Goal: Information Seeking & Learning: Learn about a topic

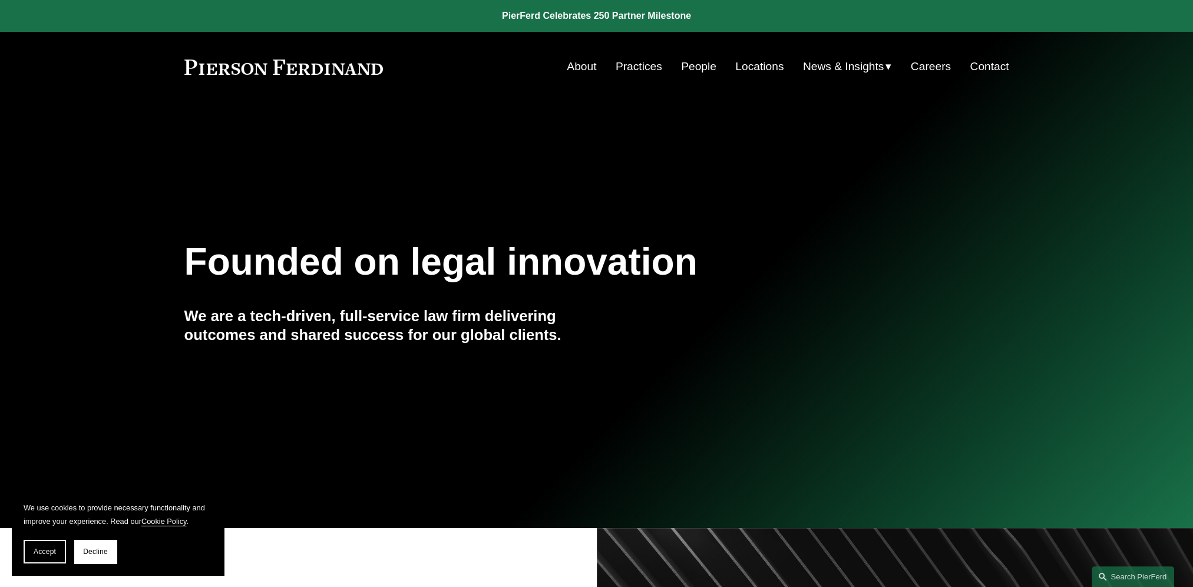
click at [697, 74] on link "People" at bounding box center [698, 66] width 35 height 22
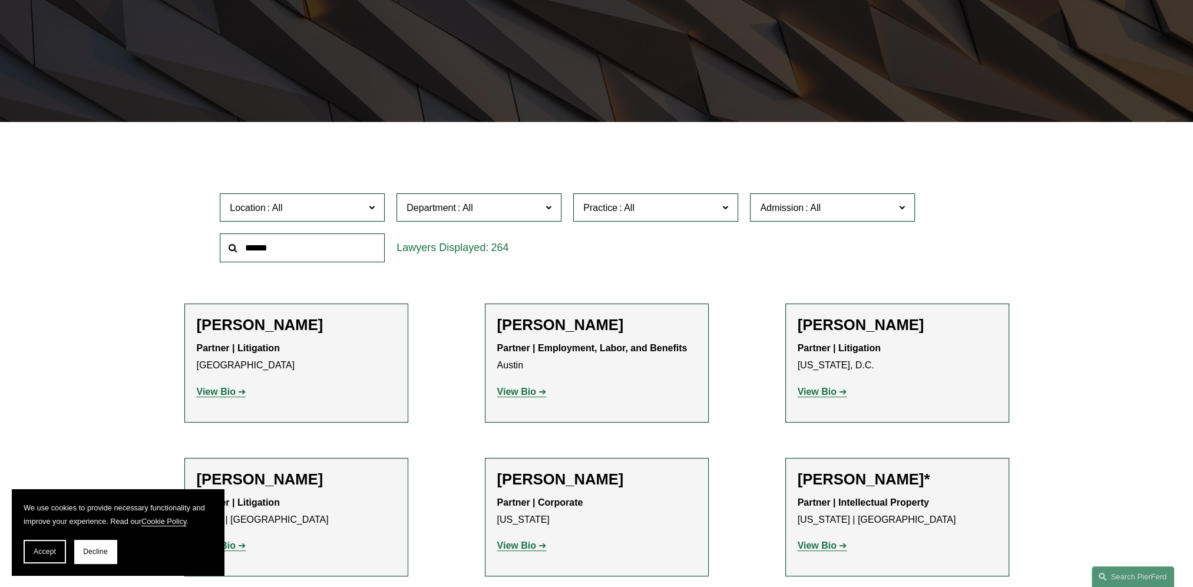
scroll to position [295, 0]
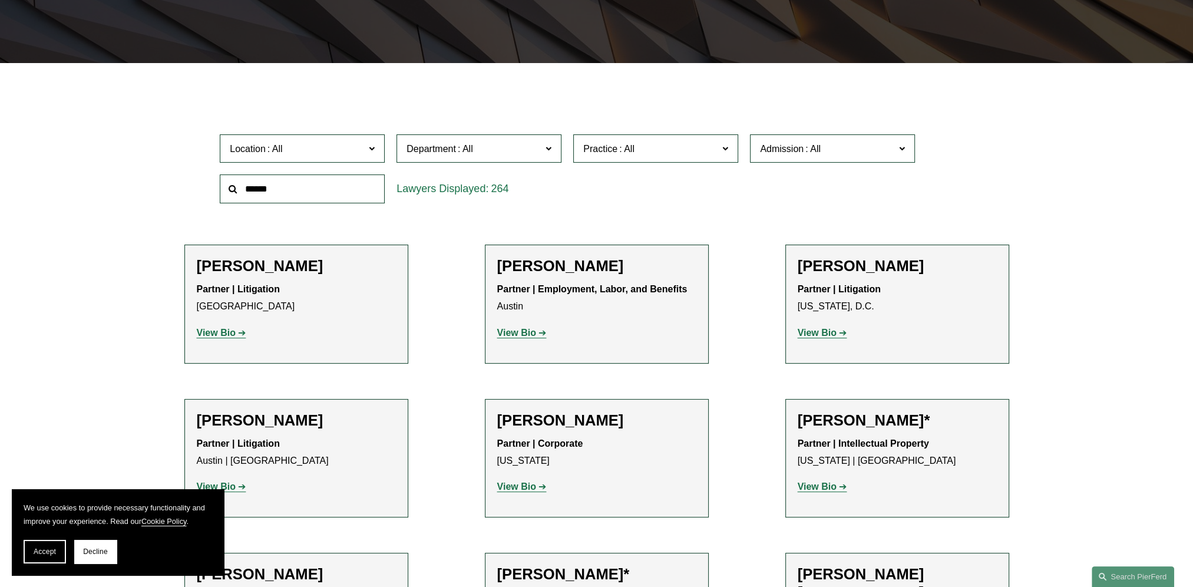
click at [618, 151] on span at bounding box center [627, 149] width 19 height 10
click at [0, 0] on link "Patents" at bounding box center [0, 0] width 0 height 0
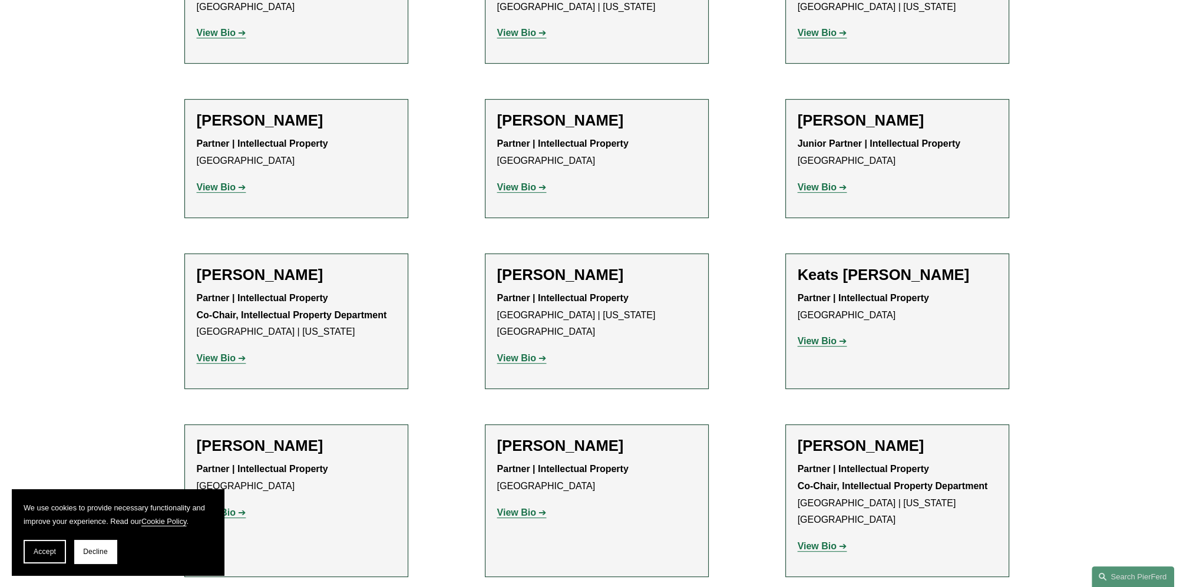
scroll to position [766, 0]
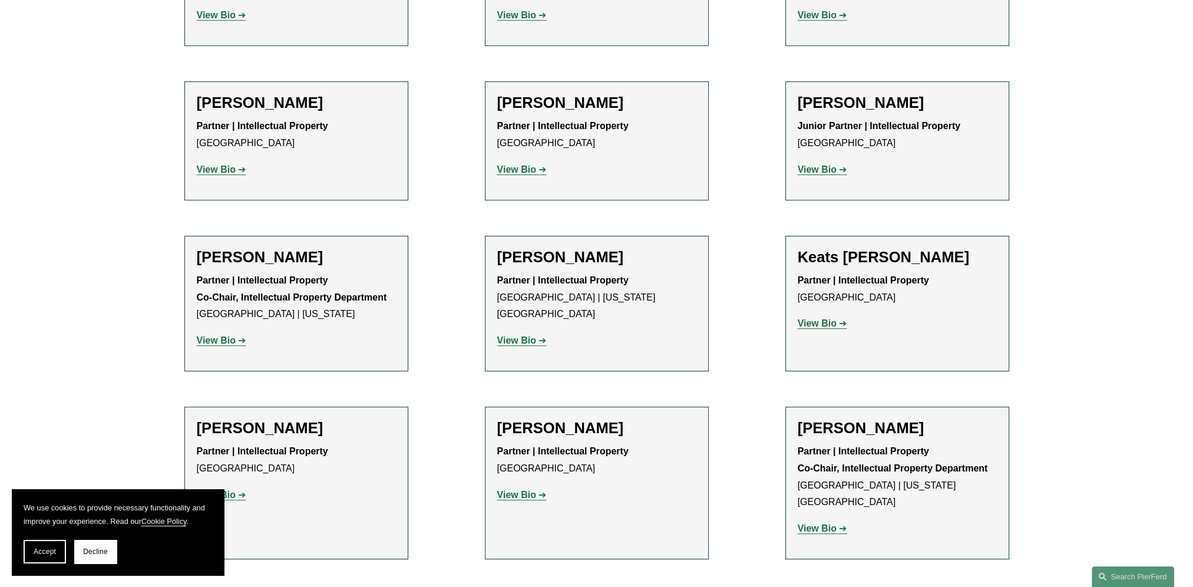
click at [225, 342] on strong "View Bio" at bounding box center [216, 340] width 39 height 10
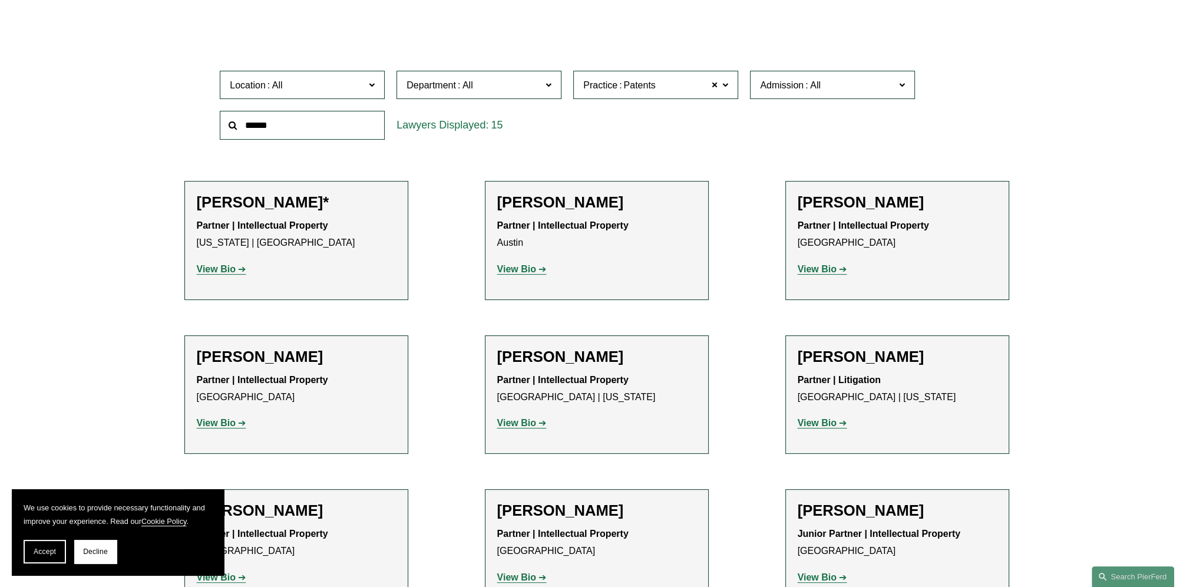
scroll to position [471, 0]
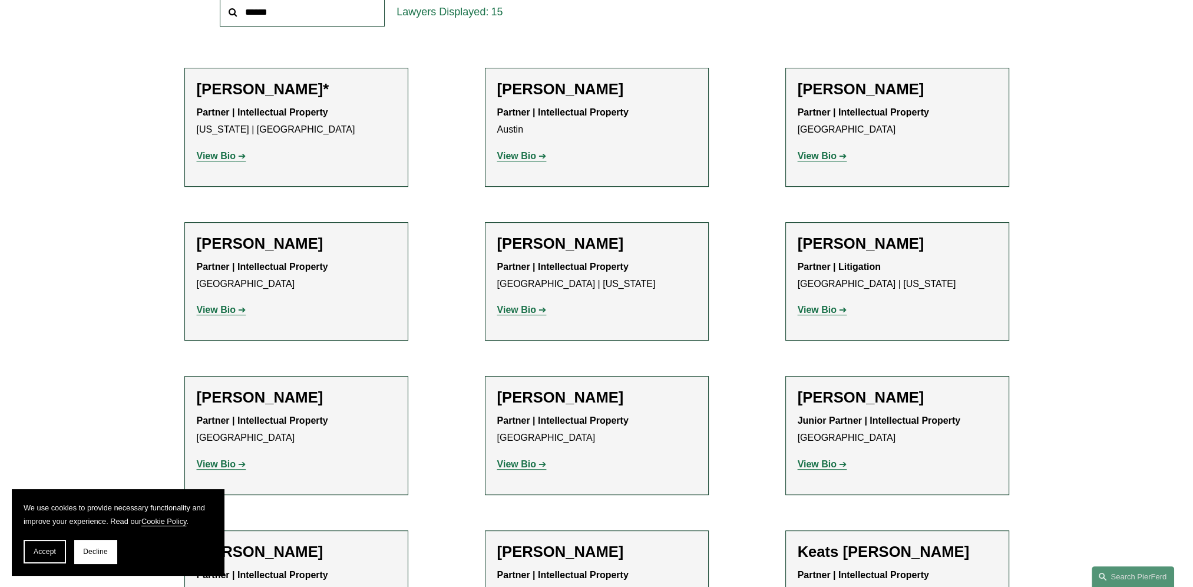
click at [520, 161] on strong "View Bio" at bounding box center [516, 156] width 39 height 10
click at [525, 312] on strong "View Bio" at bounding box center [516, 310] width 39 height 10
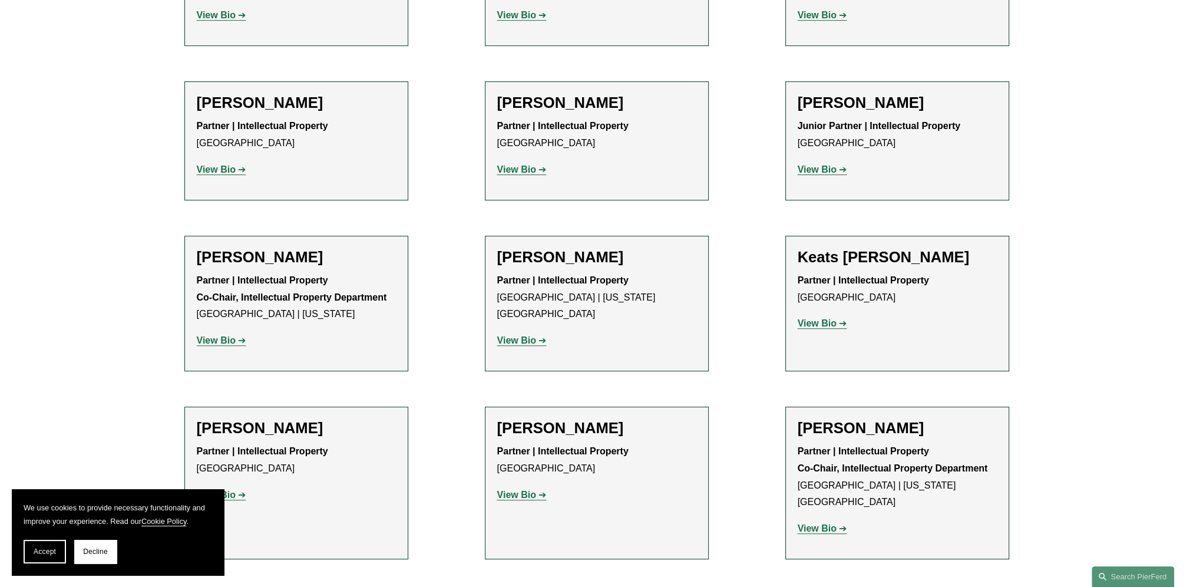
scroll to position [825, 0]
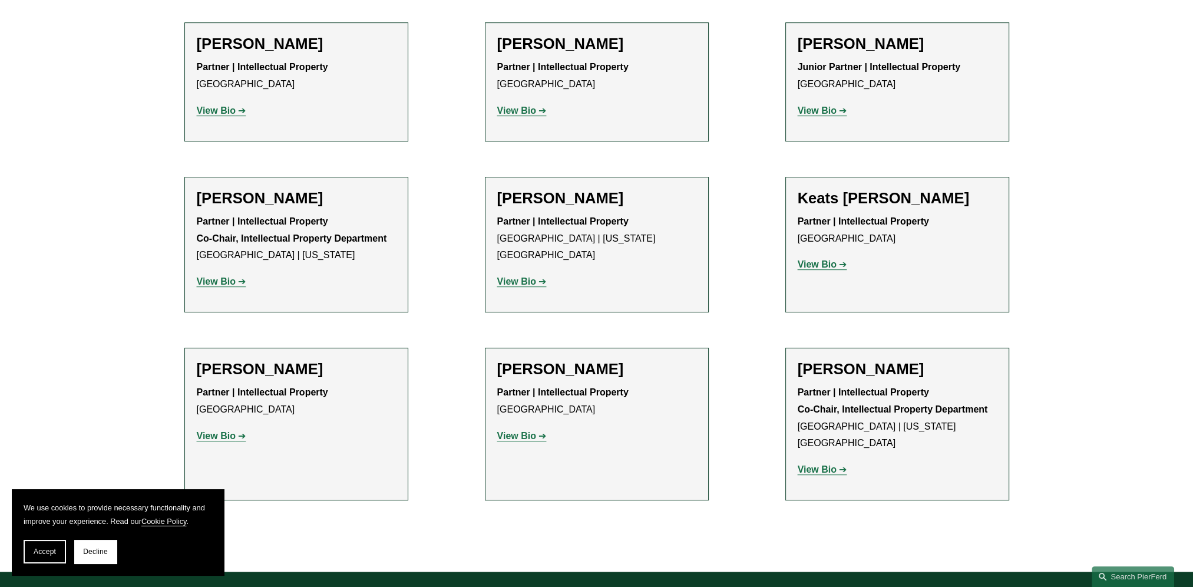
click at [817, 464] on strong "View Bio" at bounding box center [817, 469] width 39 height 10
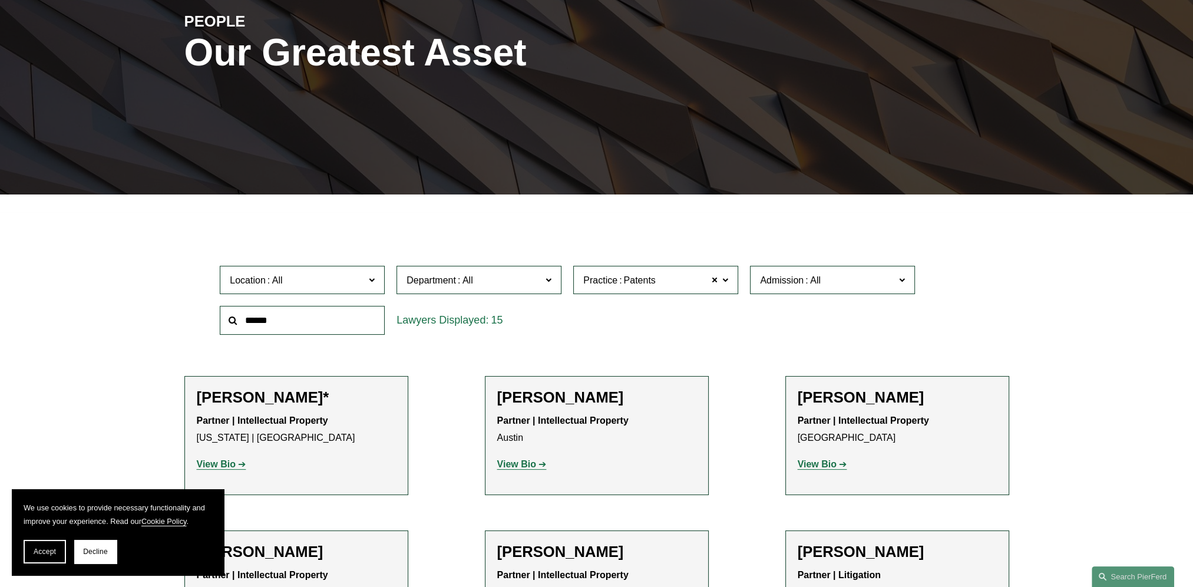
scroll to position [0, 0]
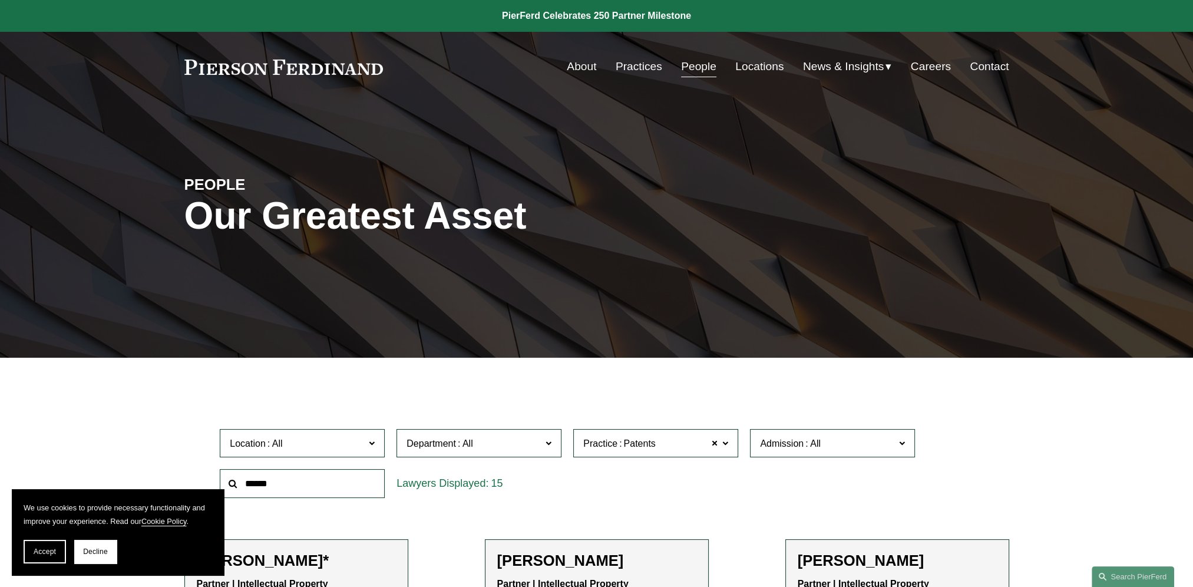
click at [567, 71] on link "About" at bounding box center [581, 66] width 29 height 22
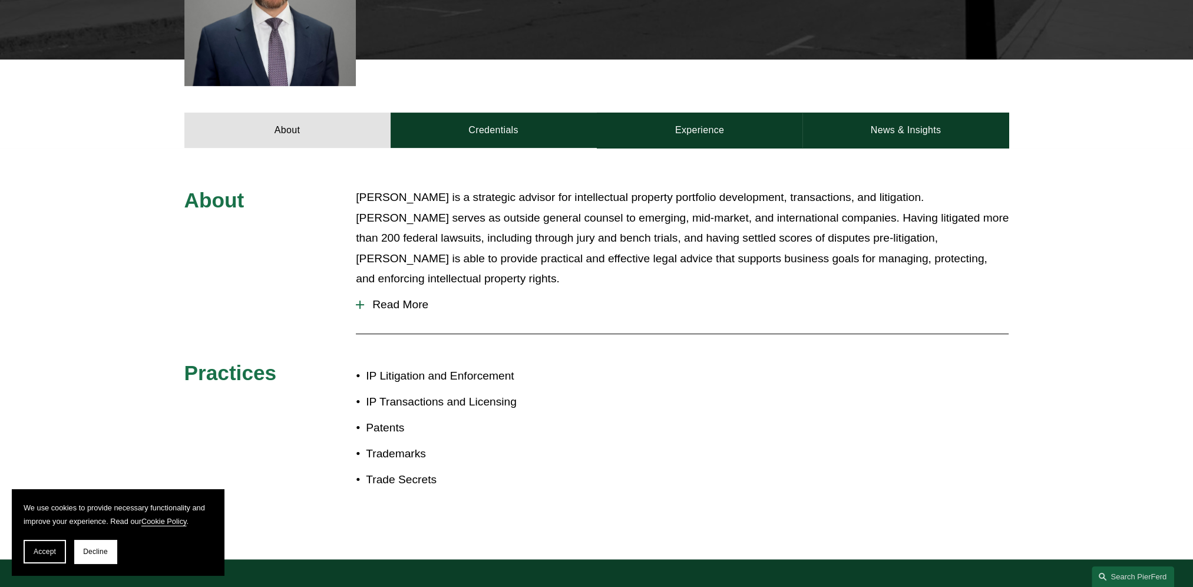
scroll to position [530, 0]
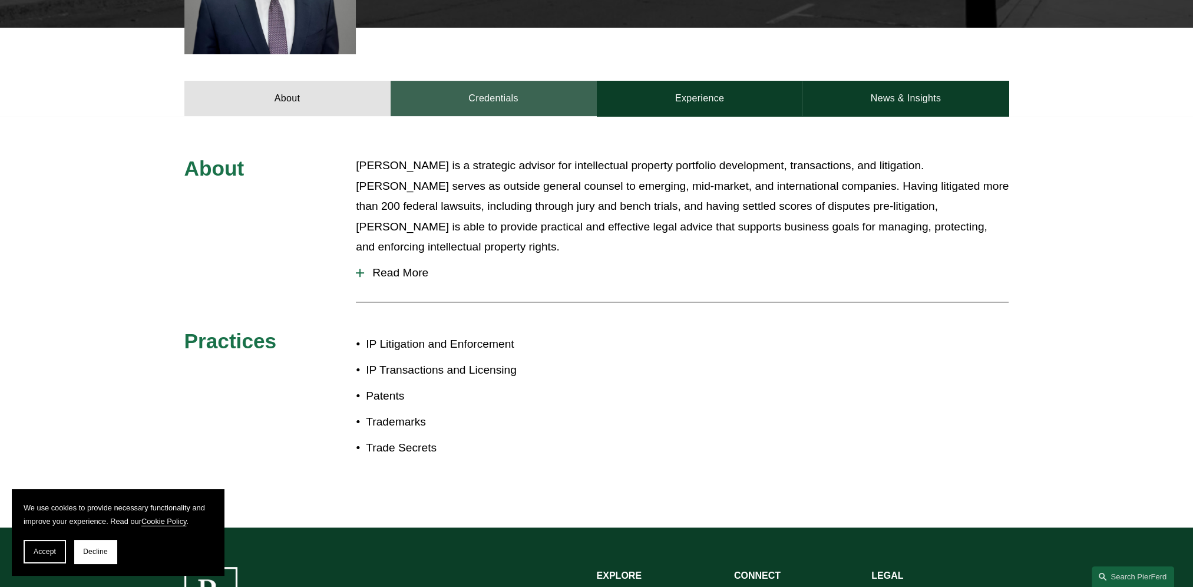
click at [485, 87] on link "Credentials" at bounding box center [494, 98] width 206 height 35
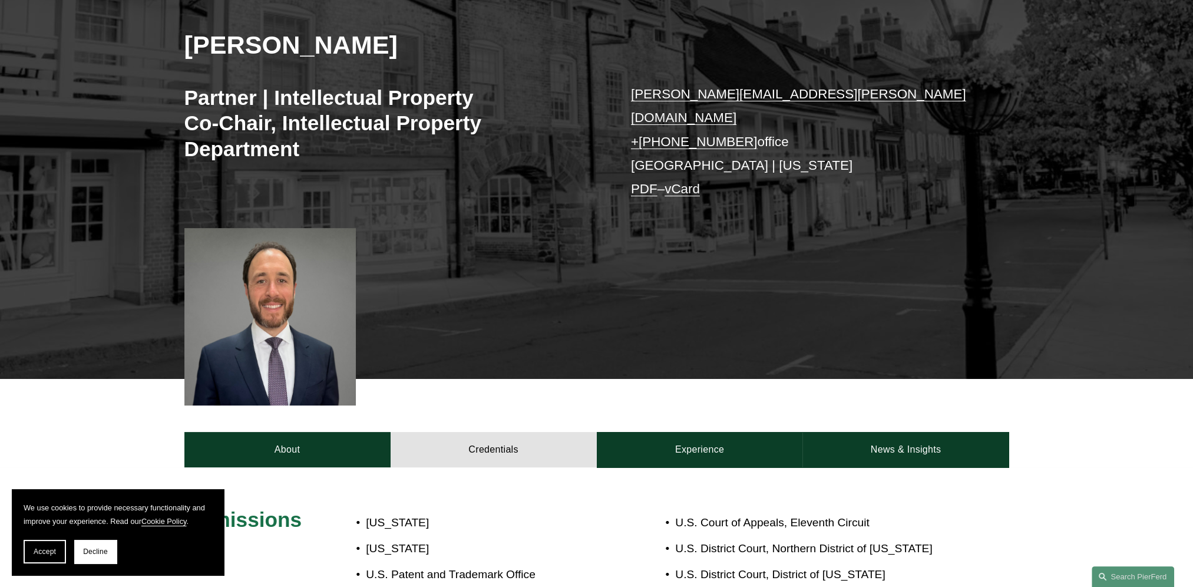
scroll to position [177, 0]
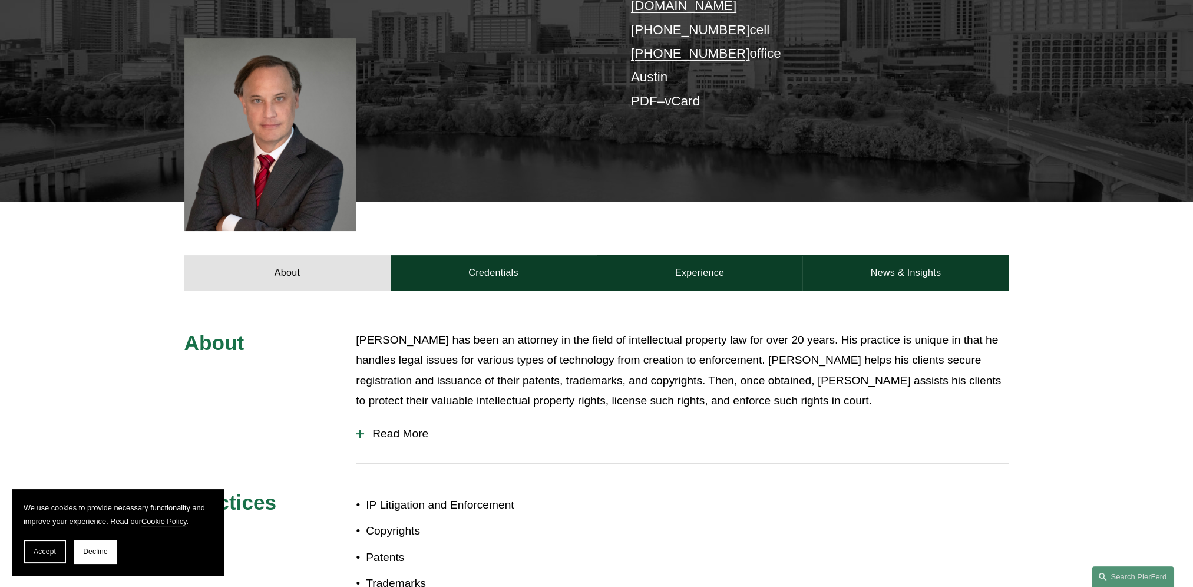
scroll to position [295, 0]
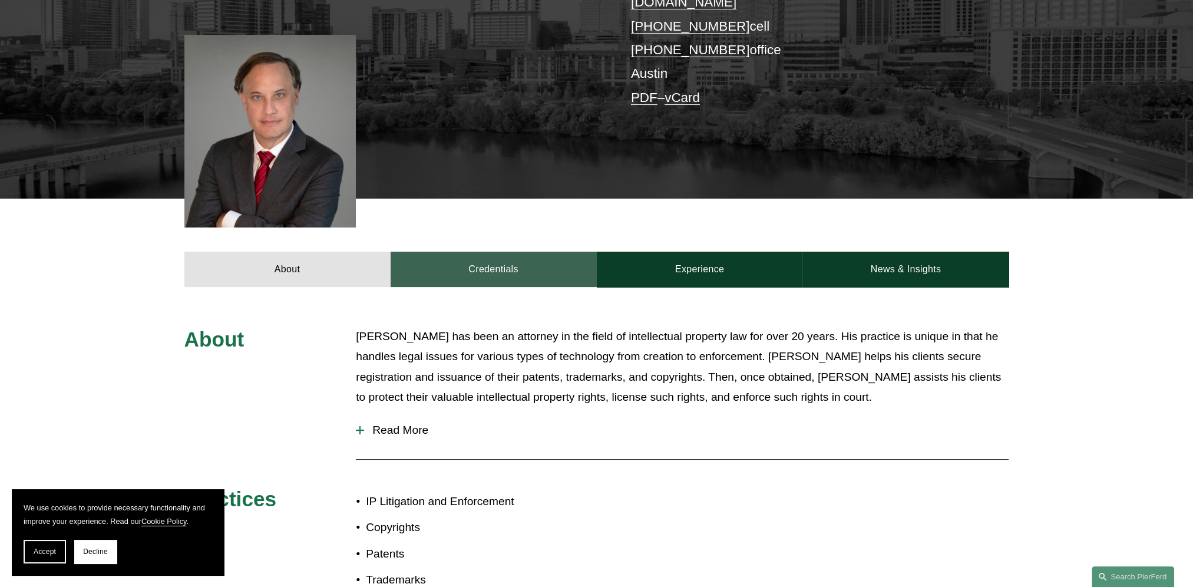
click at [510, 256] on link "Credentials" at bounding box center [494, 269] width 206 height 35
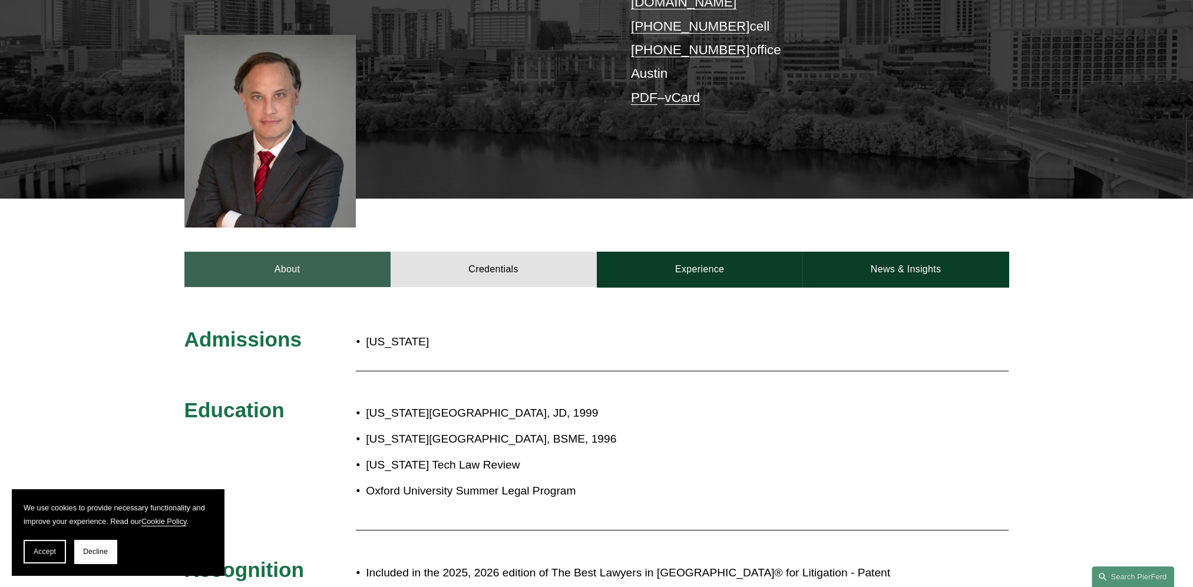
click at [276, 252] on link "About" at bounding box center [287, 269] width 206 height 35
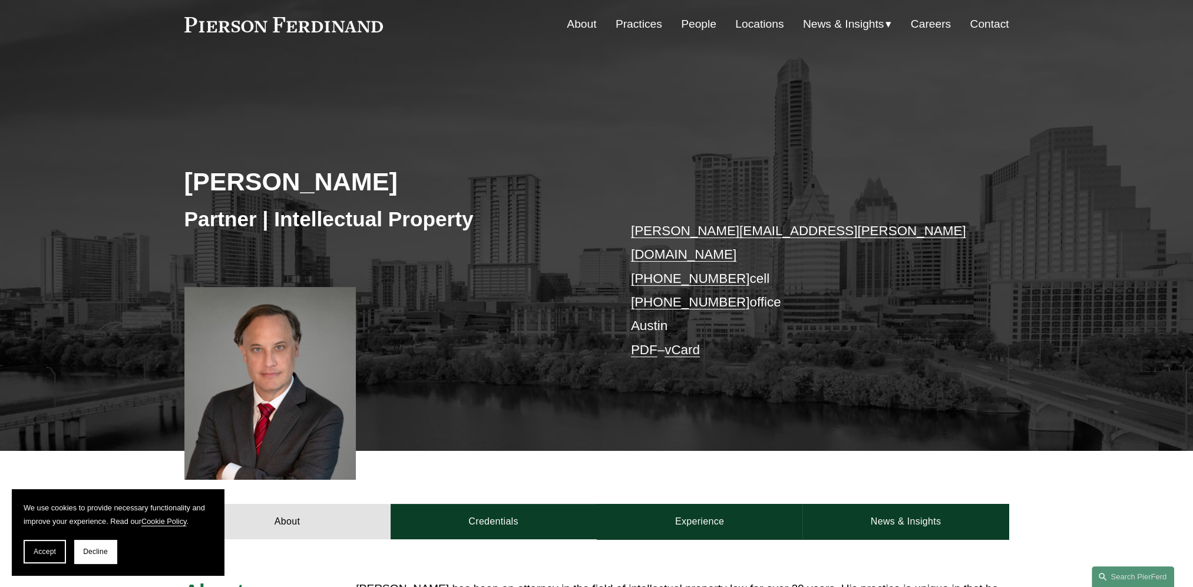
scroll to position [0, 0]
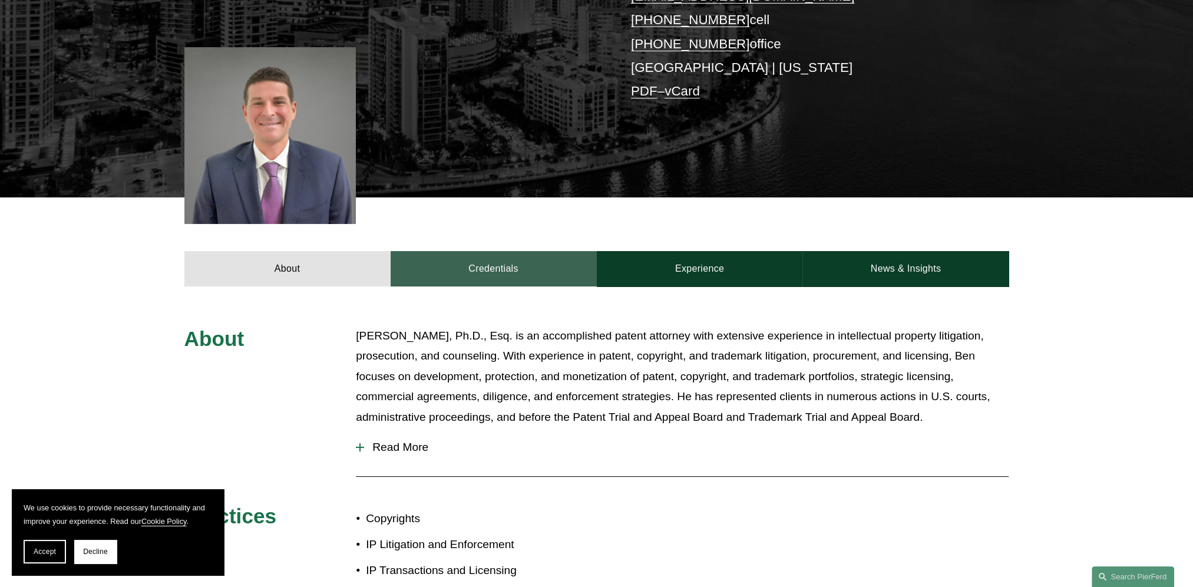
scroll to position [295, 0]
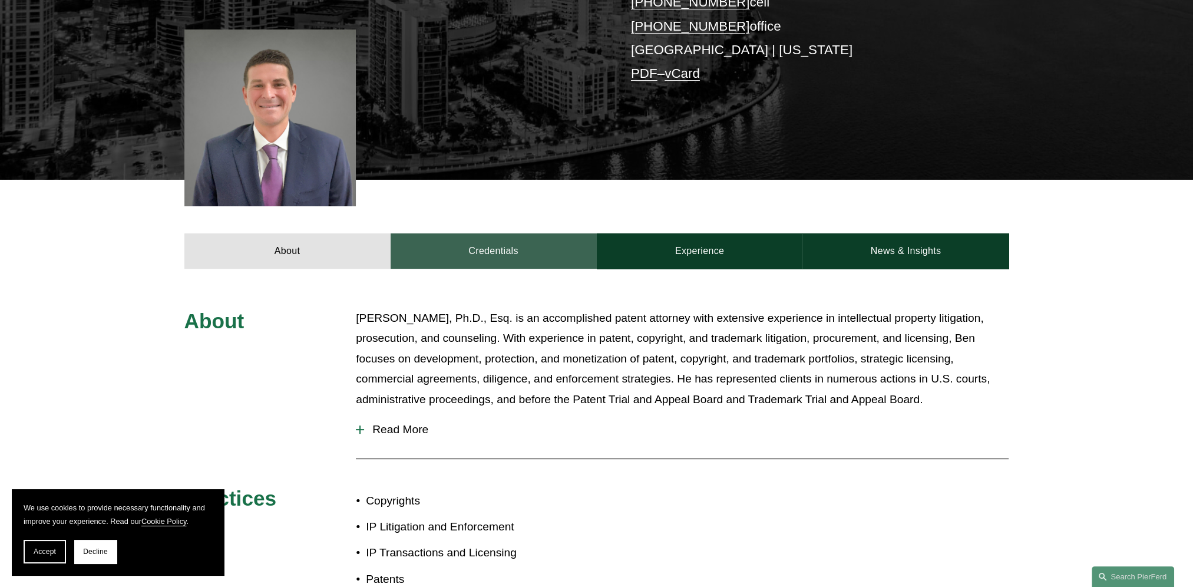
click at [484, 260] on link "Credentials" at bounding box center [494, 250] width 206 height 35
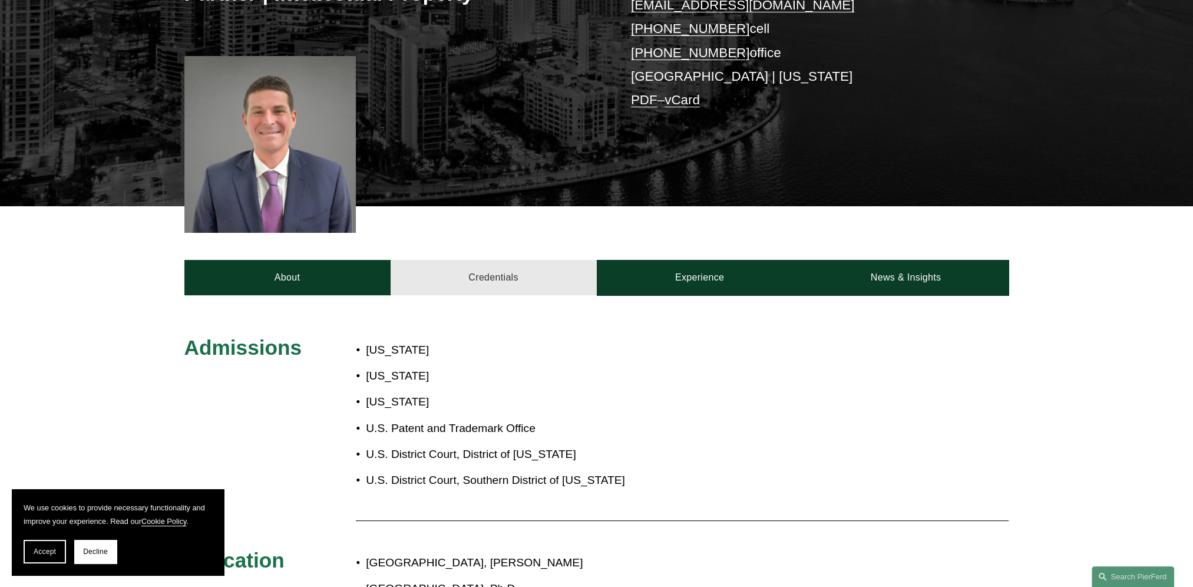
scroll to position [177, 0]
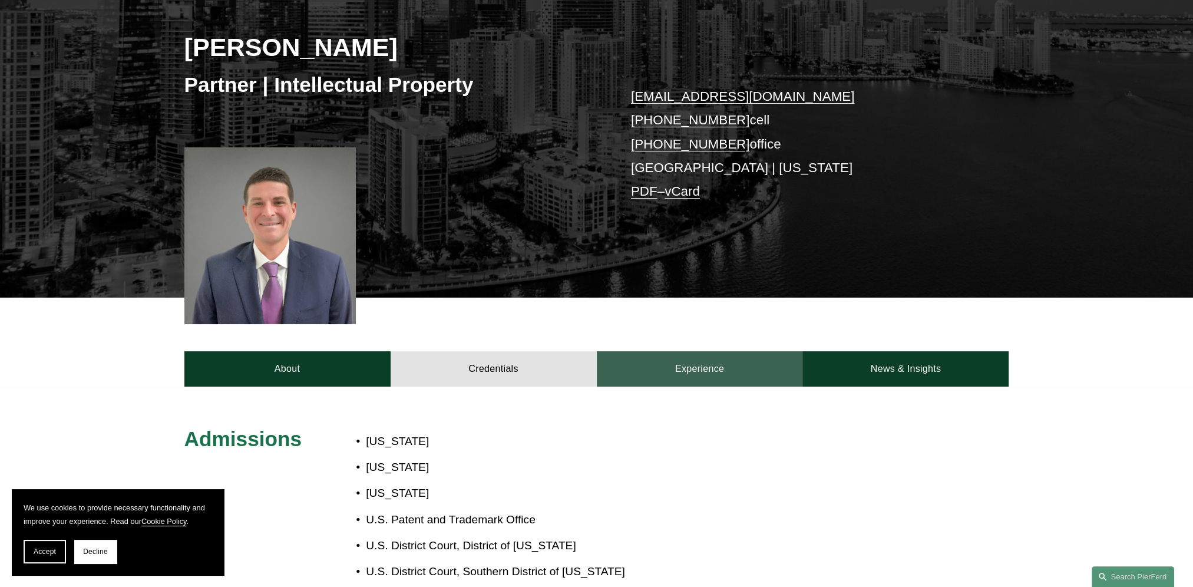
click at [697, 368] on link "Experience" at bounding box center [700, 368] width 206 height 35
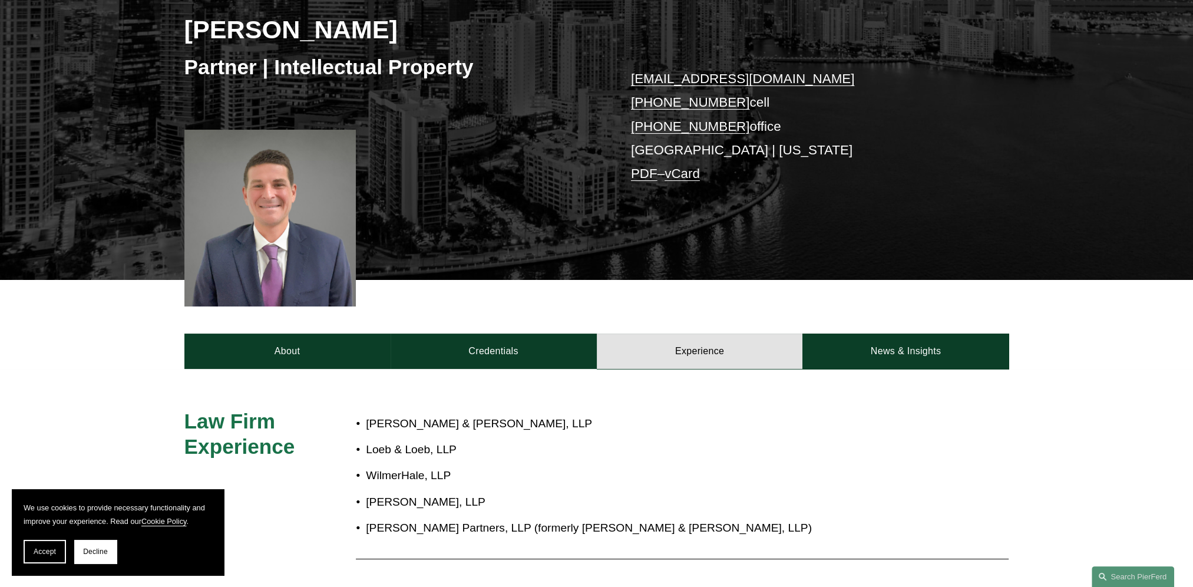
scroll to position [0, 0]
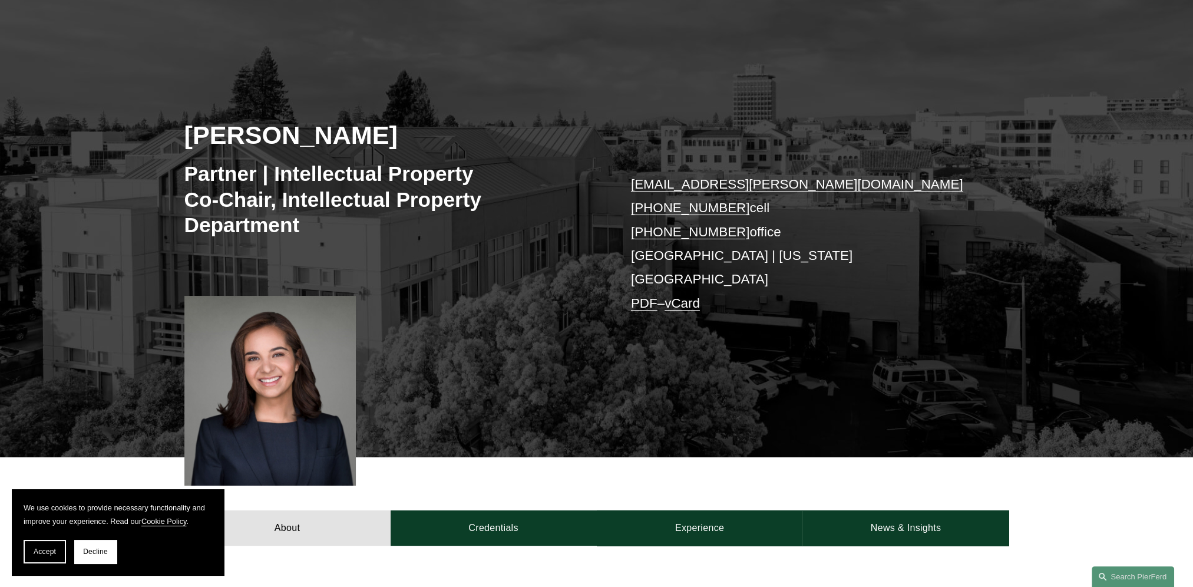
scroll to position [118, 0]
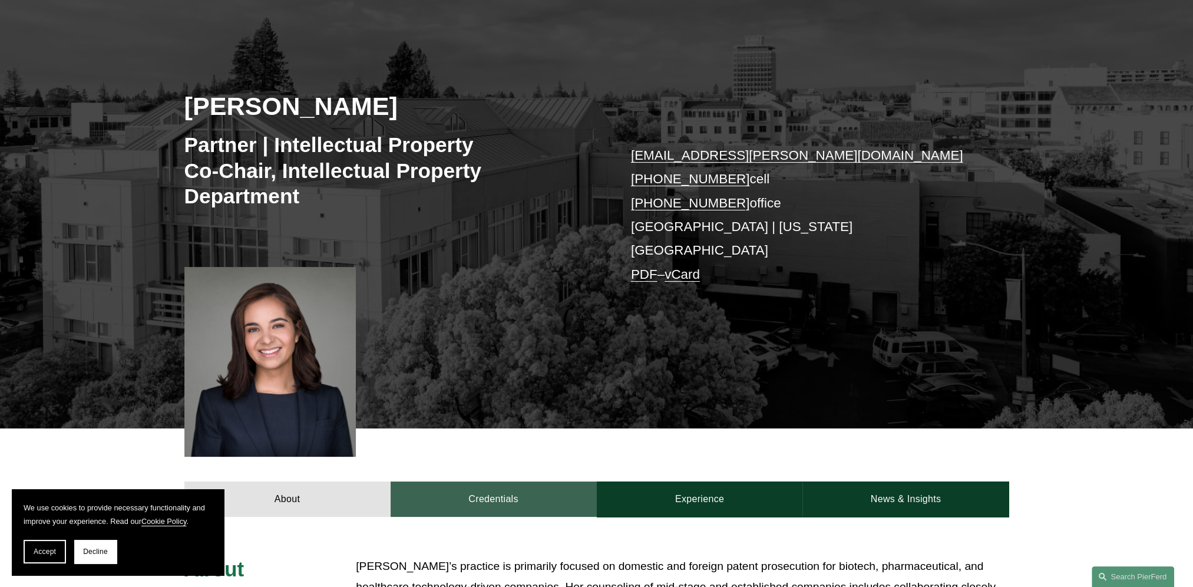
click at [503, 487] on link "Credentials" at bounding box center [494, 499] width 206 height 35
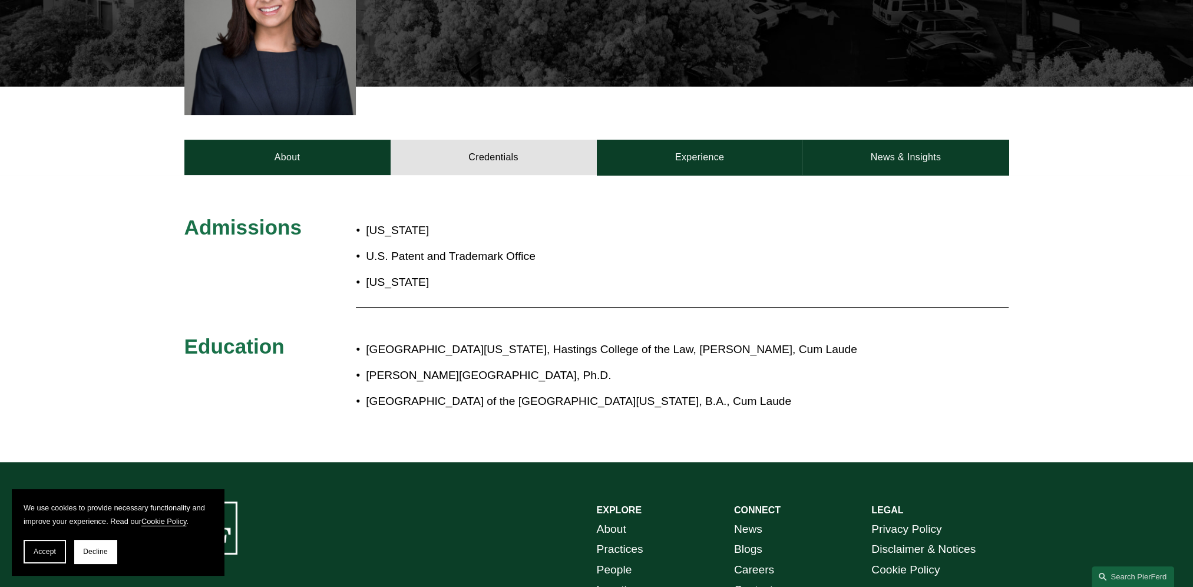
scroll to position [354, 0]
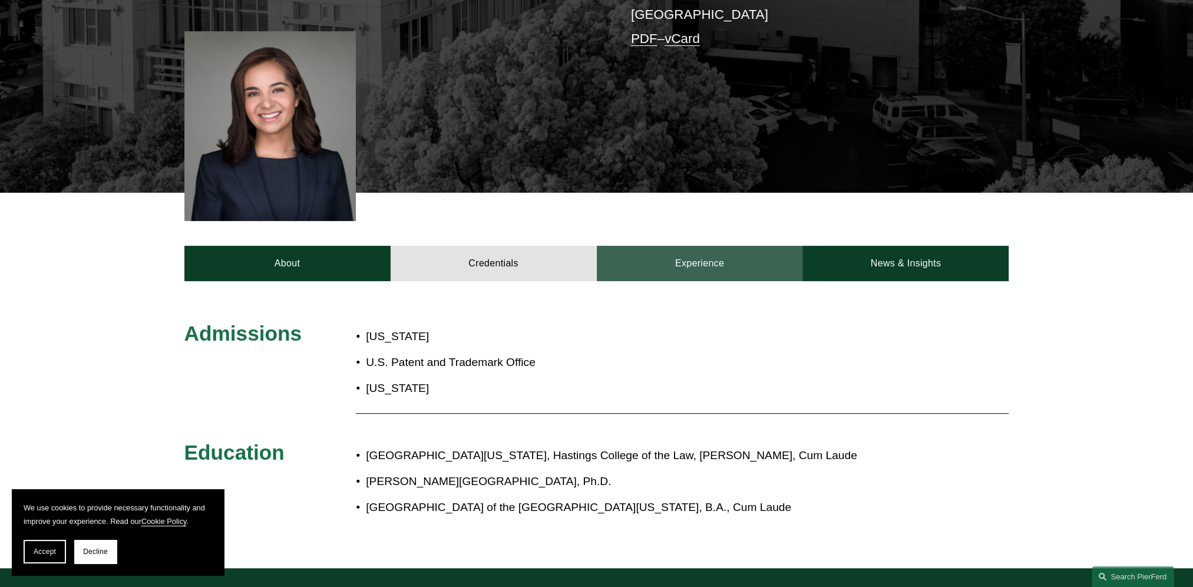
click at [671, 246] on link "Experience" at bounding box center [700, 263] width 206 height 35
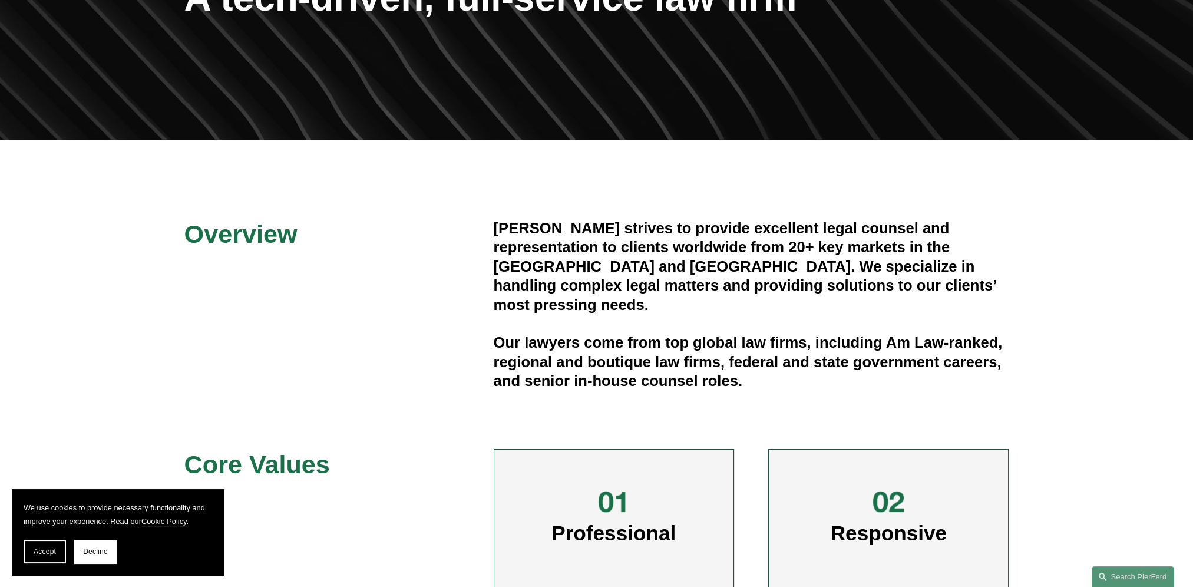
scroll to position [44, 0]
